Goal: Information Seeking & Learning: Learn about a topic

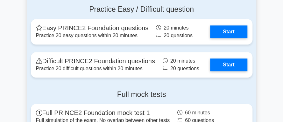
scroll to position [1014, 0]
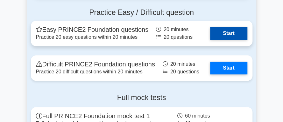
click at [224, 27] on link "Start" at bounding box center [228, 33] width 37 height 13
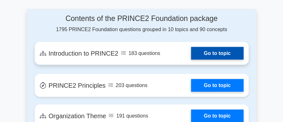
scroll to position [510, 0]
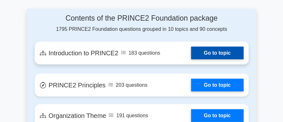
click at [206, 47] on link "Go to topic" at bounding box center [217, 53] width 52 height 13
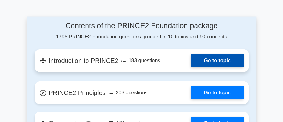
scroll to position [480, 0]
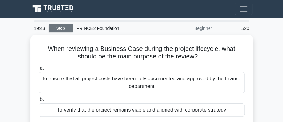
click at [61, 30] on link "Stop" at bounding box center [61, 28] width 24 height 8
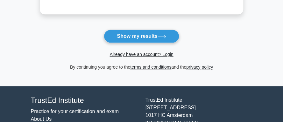
scroll to position [160, 0]
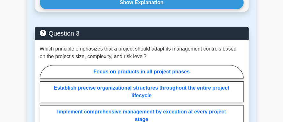
scroll to position [787, 0]
